Goal: Task Accomplishment & Management: Use online tool/utility

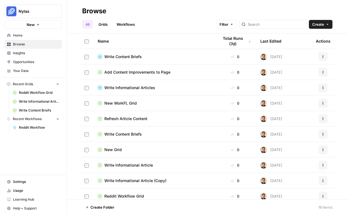
click at [129, 23] on link "Workflows" at bounding box center [125, 24] width 25 height 9
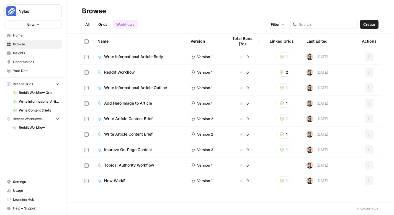
click at [367, 30] on header "Browse All Grids Workflows Filter Create" at bounding box center [231, 17] width 328 height 34
click at [367, 26] on span "Create" at bounding box center [370, 25] width 12 height 6
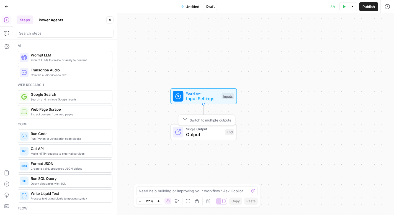
click at [212, 132] on span "Output" at bounding box center [204, 134] width 37 height 7
click at [204, 98] on span "Input Settings" at bounding box center [202, 98] width 33 height 7
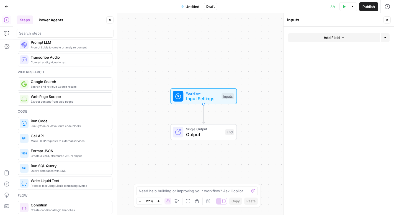
scroll to position [15, 0]
